Goal: Task Accomplishment & Management: Manage account settings

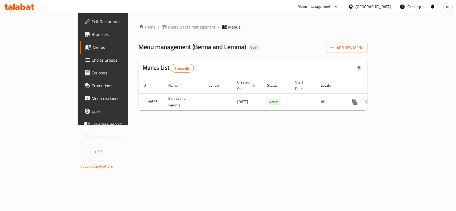
click at [168, 30] on span "Restaurants management" at bounding box center [192, 27] width 48 height 6
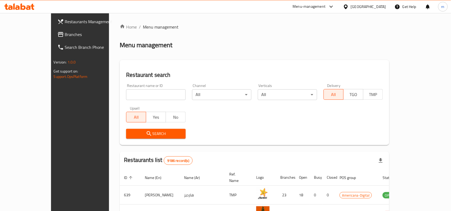
click at [377, 7] on div "Qatar" at bounding box center [368, 7] width 35 height 6
click at [65, 37] on span "Branches" at bounding box center [93, 34] width 57 height 6
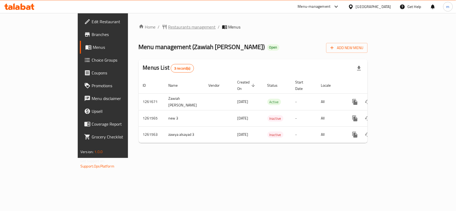
click at [168, 27] on span "Restaurants management" at bounding box center [192, 27] width 48 height 6
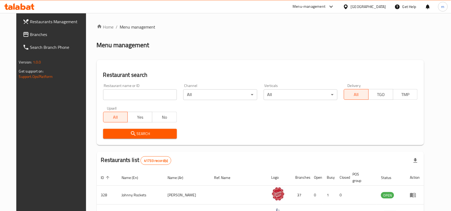
click at [35, 36] on span "Branches" at bounding box center [58, 34] width 57 height 6
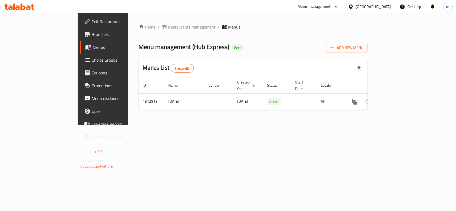
click at [168, 24] on span "Restaurants management" at bounding box center [192, 27] width 48 height 6
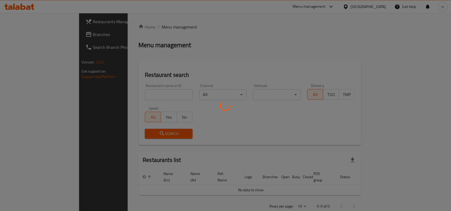
click at [38, 39] on div at bounding box center [225, 105] width 451 height 211
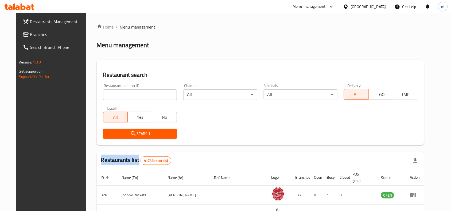
click at [38, 39] on div "Restaurants Management Branches Search Branch Phone Version: 1.0.0 Get support …" at bounding box center [225, 189] width 418 height 352
click at [38, 39] on link "Branches" at bounding box center [54, 34] width 73 height 13
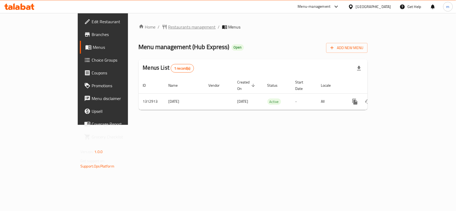
click at [168, 28] on span "Restaurants management" at bounding box center [192, 27] width 48 height 6
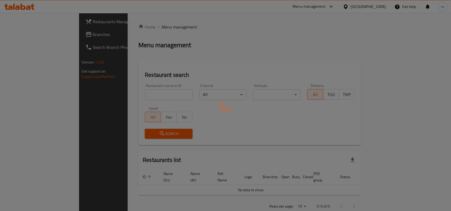
click at [29, 35] on div at bounding box center [225, 105] width 451 height 211
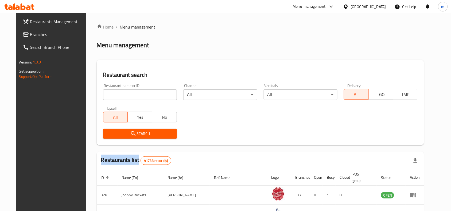
click at [29, 35] on div at bounding box center [225, 105] width 451 height 211
click at [30, 35] on span "Branches" at bounding box center [58, 34] width 57 height 6
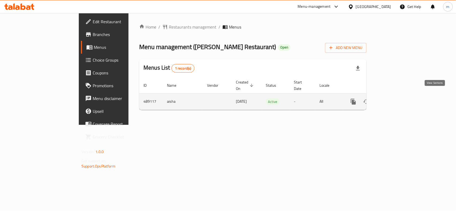
click at [395, 99] on icon "enhanced table" at bounding box center [391, 102] width 6 height 6
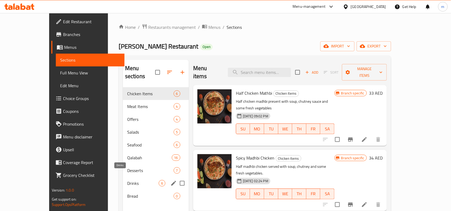
click at [127, 180] on span "Drinks" at bounding box center [143, 183] width 32 height 6
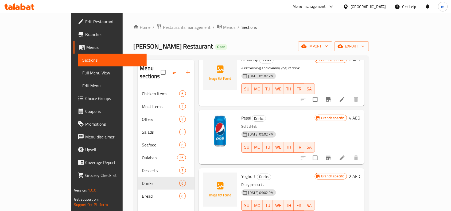
scroll to position [152, 0]
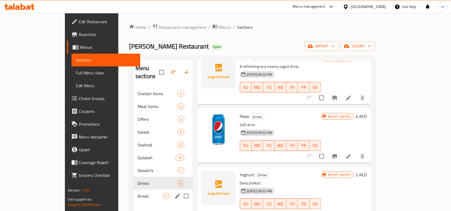
click at [133, 193] on div "Bread 0" at bounding box center [163, 196] width 60 height 13
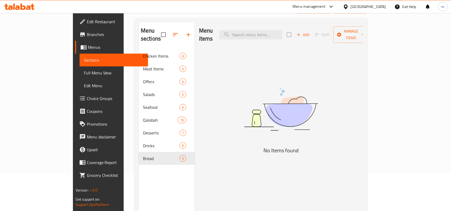
scroll to position [33, 0]
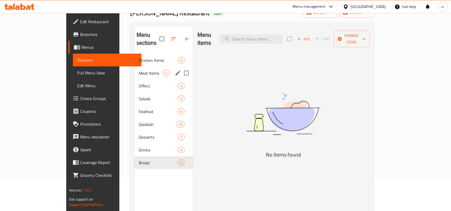
click at [134, 67] on div "Meat Items 4" at bounding box center [163, 73] width 59 height 13
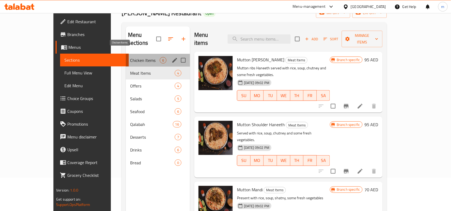
click at [130, 57] on span "Chicken Items" at bounding box center [145, 60] width 30 height 6
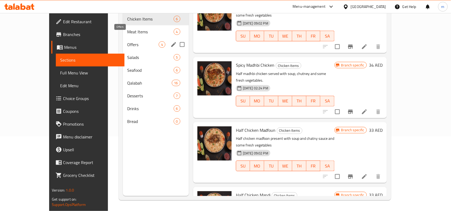
scroll to position [42, 0]
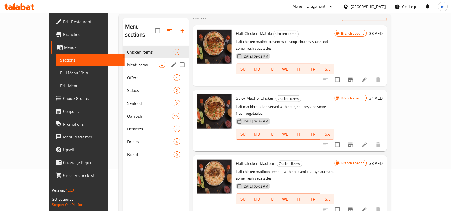
click at [123, 61] on div "Meat Items 4" at bounding box center [156, 64] width 66 height 13
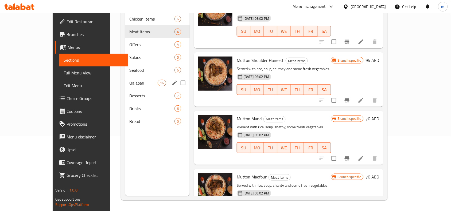
scroll to position [33, 0]
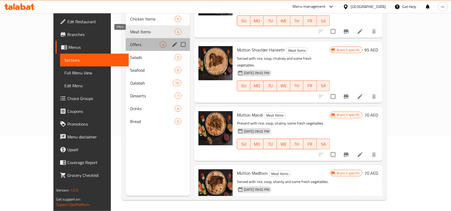
click at [130, 41] on span "Offers" at bounding box center [145, 44] width 30 height 6
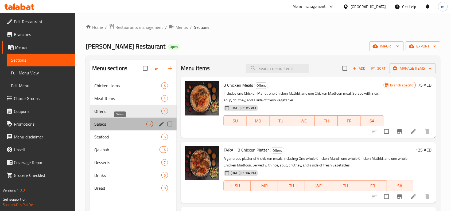
click at [112, 127] on span "Salads" at bounding box center [120, 124] width 52 height 6
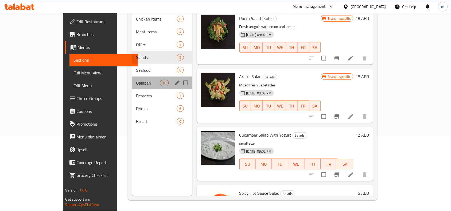
click at [132, 77] on div "Qalabah 16" at bounding box center [162, 83] width 60 height 13
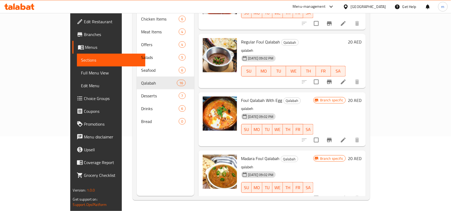
scroll to position [501, 0]
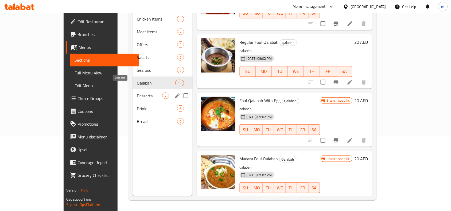
click at [137, 93] on span "Desserts" at bounding box center [149, 96] width 25 height 6
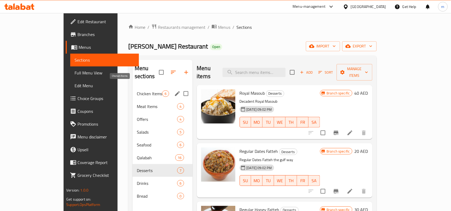
click at [137, 90] on span "Chicken Items" at bounding box center [149, 93] width 25 height 6
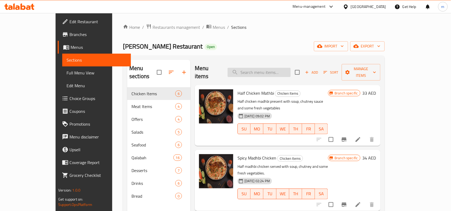
click at [252, 72] on input "search" at bounding box center [258, 72] width 63 height 9
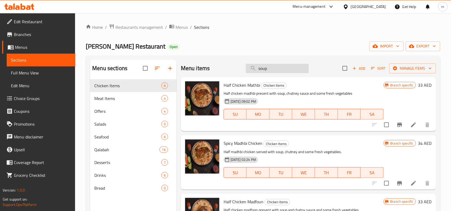
click at [275, 68] on input "soup" at bounding box center [277, 68] width 63 height 9
type input "soup"
click at [284, 38] on div "Home / Restaurants management / Menus / Sections Tarahib Lilmandi Restaurant Op…" at bounding box center [263, 149] width 354 height 251
drag, startPoint x: 270, startPoint y: 70, endPoint x: 239, endPoint y: 70, distance: 30.7
click at [239, 70] on div "Menu items soup Add Sort Manage items" at bounding box center [308, 68] width 255 height 17
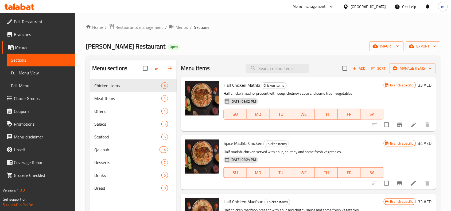
click at [263, 37] on div "Home / Restaurants management / Menus / Sections Tarahib Lilmandi Restaurant Op…" at bounding box center [263, 149] width 354 height 251
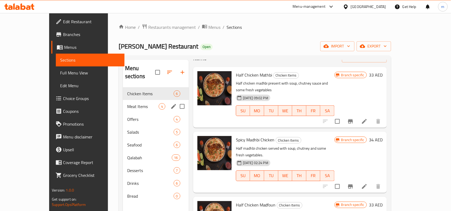
click at [127, 103] on span "Meat Items" at bounding box center [143, 106] width 32 height 6
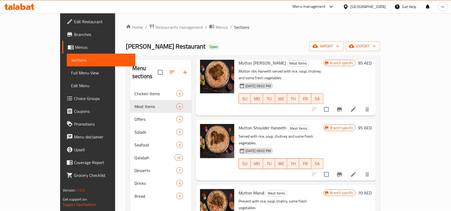
scroll to position [35, 0]
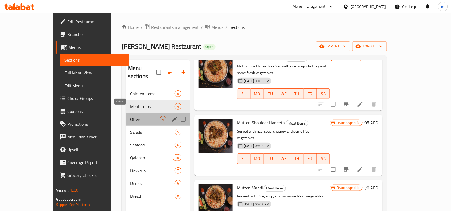
click at [130, 116] on span "Offers" at bounding box center [145, 119] width 30 height 6
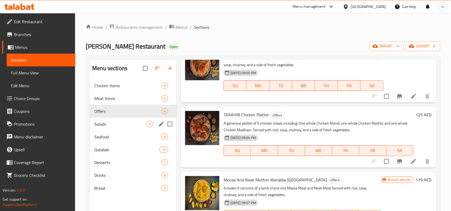
click at [108, 129] on div "Salads 5" at bounding box center [133, 124] width 86 height 13
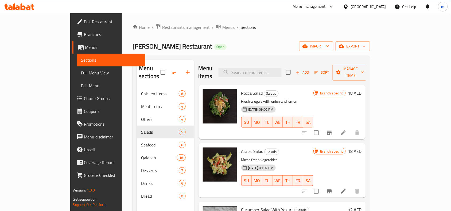
scroll to position [93, 0]
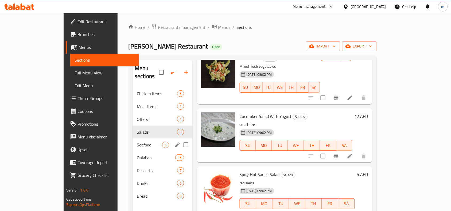
click at [137, 142] on span "Seafood" at bounding box center [149, 145] width 25 height 6
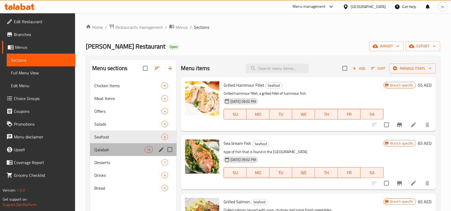
click at [116, 146] on div "Qalabah 16" at bounding box center [133, 149] width 86 height 13
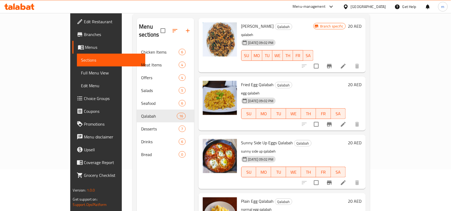
scroll to position [735, 0]
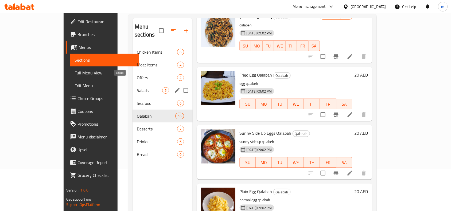
click at [137, 87] on span "Salads" at bounding box center [149, 90] width 25 height 6
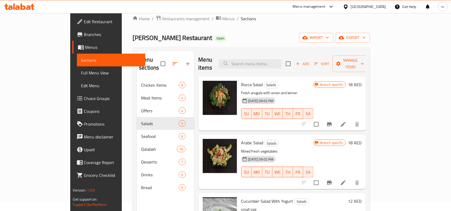
scroll to position [8, 0]
drag, startPoint x: 222, startPoint y: 145, endPoint x: 267, endPoint y: 146, distance: 45.1
click at [267, 146] on div "Arabic Salad Salads Mixed fresh vegetables [DATE] 09:02 PM SU MO TU WE TH FR SA" at bounding box center [277, 162] width 77 height 50
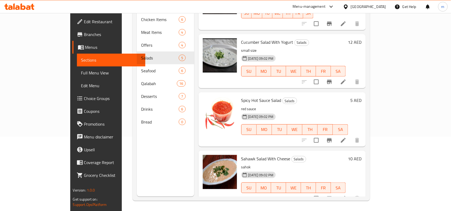
scroll to position [75, 0]
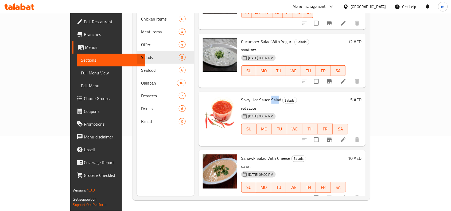
drag, startPoint x: 259, startPoint y: 92, endPoint x: 254, endPoint y: 93, distance: 5.6
click at [254, 96] on span "Spicy Hot Sauce Salad" at bounding box center [261, 100] width 40 height 8
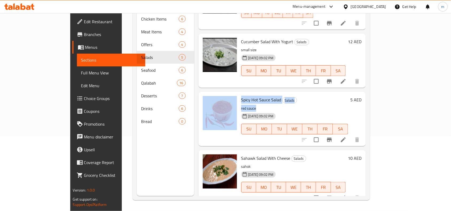
drag, startPoint x: 238, startPoint y: 99, endPoint x: 221, endPoint y: 102, distance: 17.3
click at [221, 102] on div "Spicy Hot Sauce Salad Salads red sauce [DATE] 09:02 PM SU MO TU WE TH FR SA 5 A…" at bounding box center [281, 119] width 163 height 50
click at [302, 105] on p "red sauce" at bounding box center [294, 108] width 107 height 7
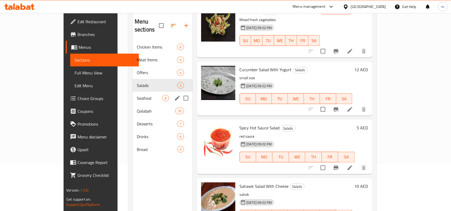
scroll to position [8, 0]
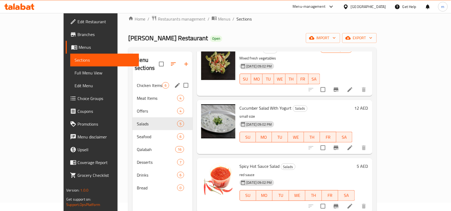
click at [132, 83] on div "Chicken Items 6" at bounding box center [162, 85] width 60 height 13
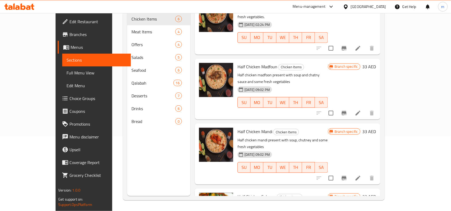
scroll to position [18, 0]
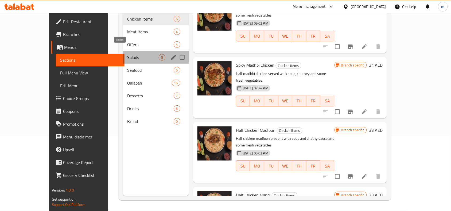
click at [127, 54] on span "Salads" at bounding box center [143, 57] width 32 height 6
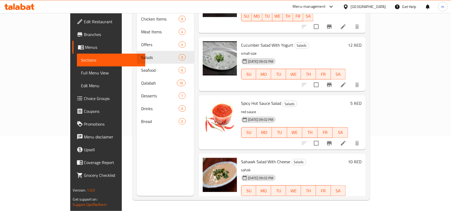
scroll to position [93, 0]
